Goal: Obtain resource: Download file/media

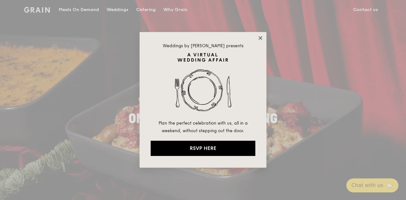
click at [259, 36] on icon at bounding box center [259, 37] width 3 height 3
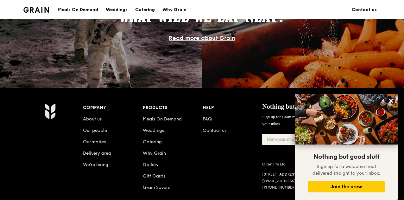
scroll to position [600, 0]
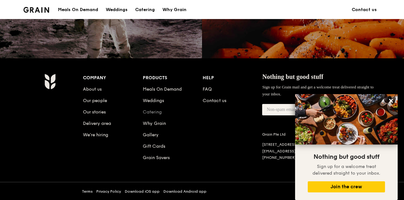
click at [152, 113] on link "Catering" at bounding box center [152, 111] width 19 height 5
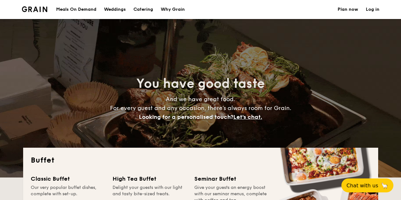
select select
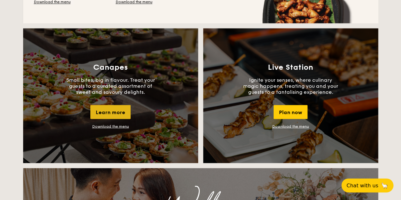
scroll to position [539, 0]
click at [107, 126] on link "Download the menu" at bounding box center [110, 126] width 37 height 4
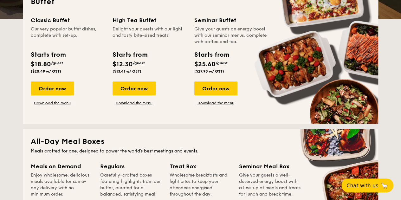
scroll to position [127, 0]
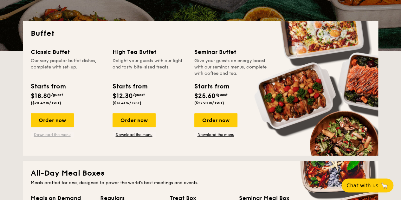
click at [49, 134] on link "Download the menu" at bounding box center [52, 134] width 43 height 5
